Goal: Find specific page/section: Find specific page/section

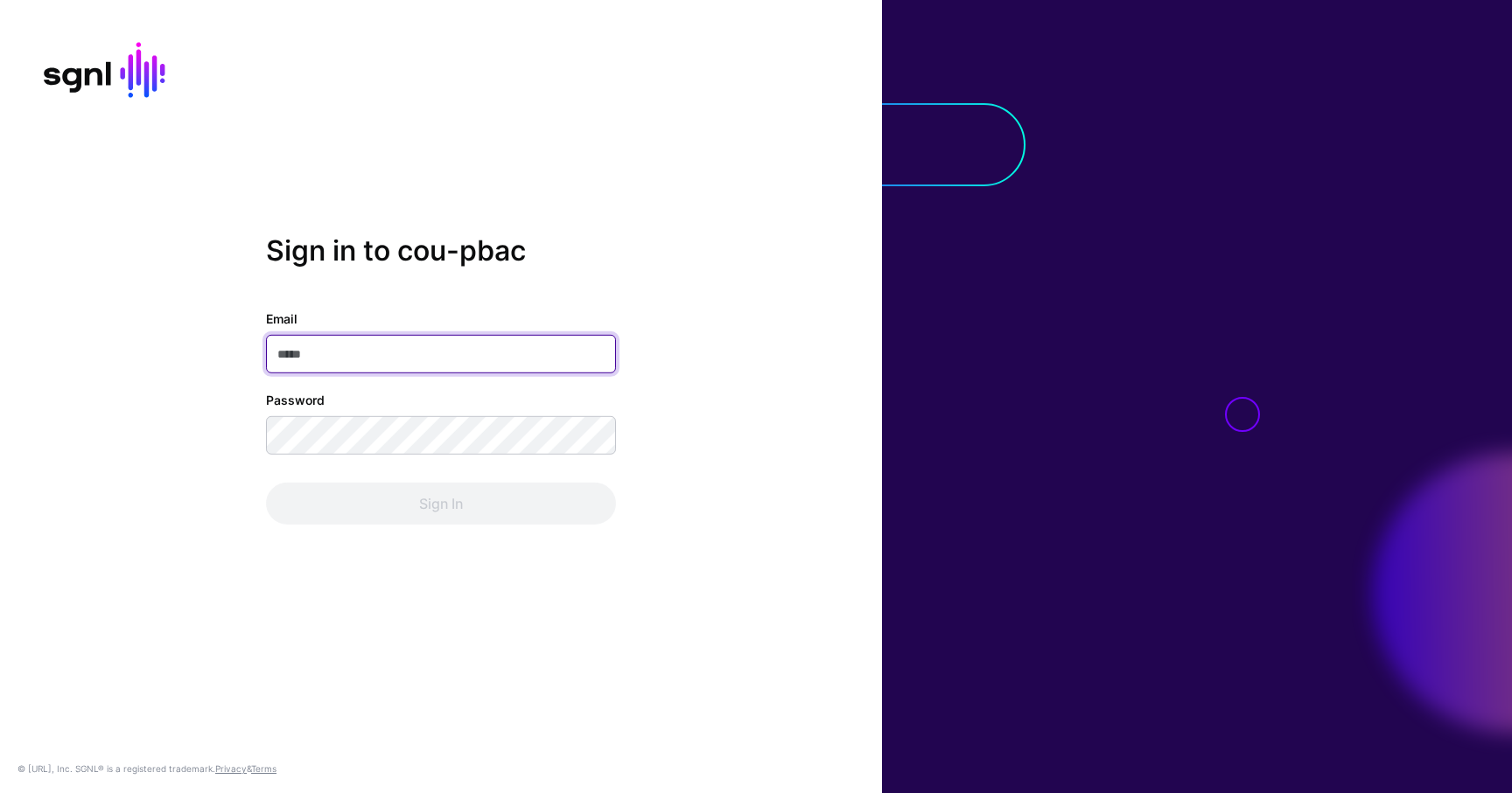
type input "**********"
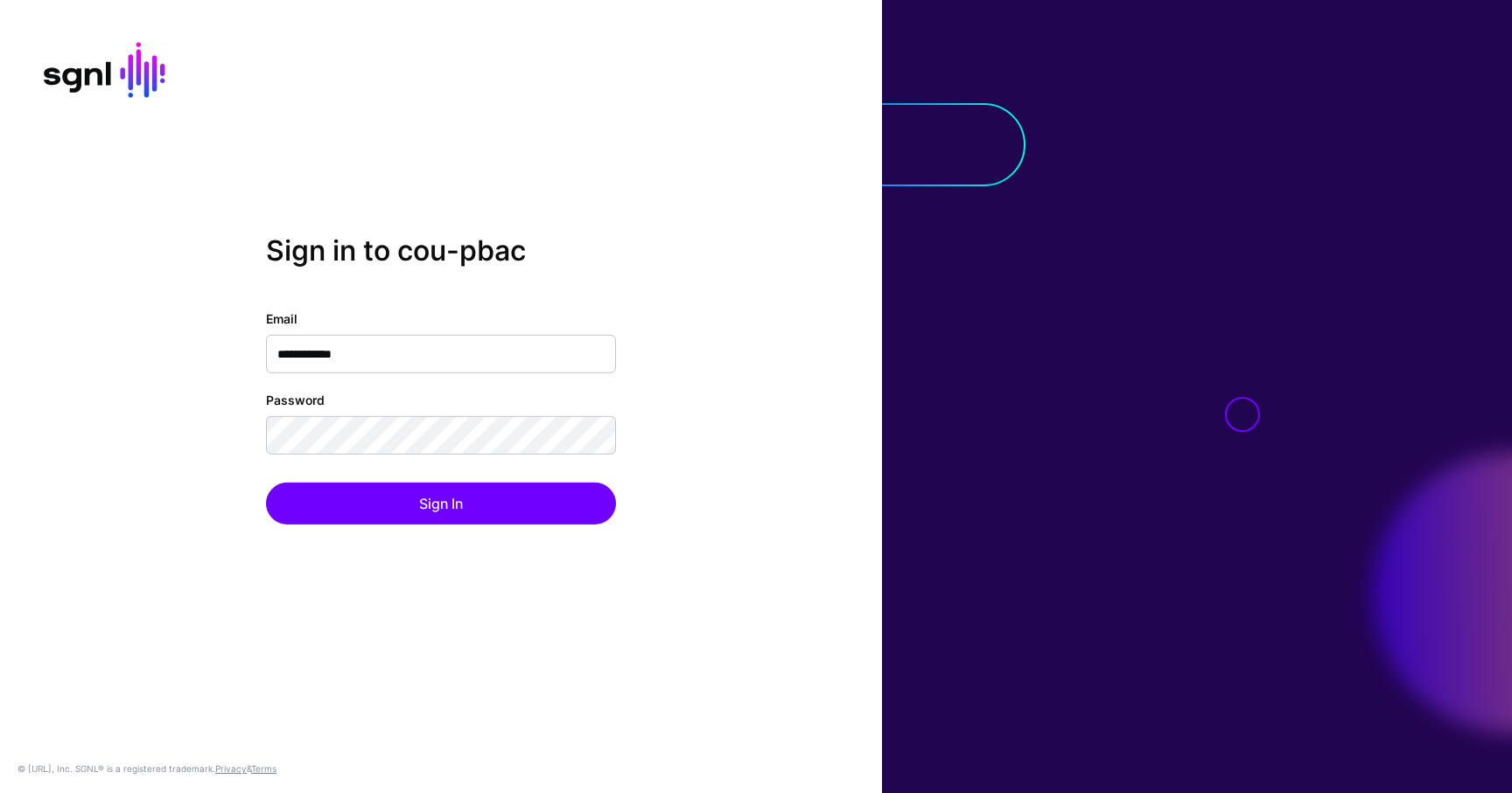
click at [358, 511] on div "Sign In" at bounding box center [441, 504] width 350 height 42
